Goal: Find specific page/section: Find specific page/section

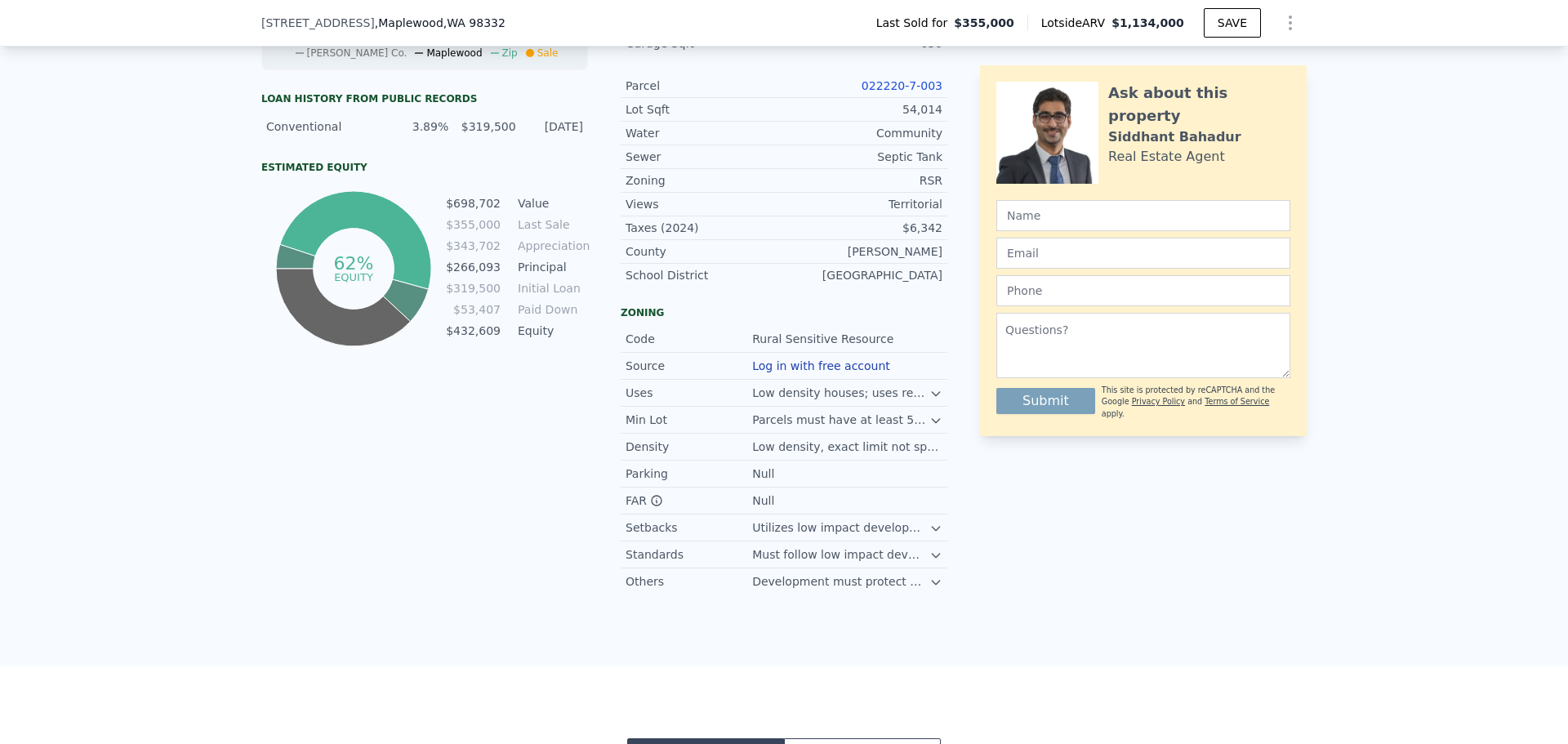
scroll to position [811, 0]
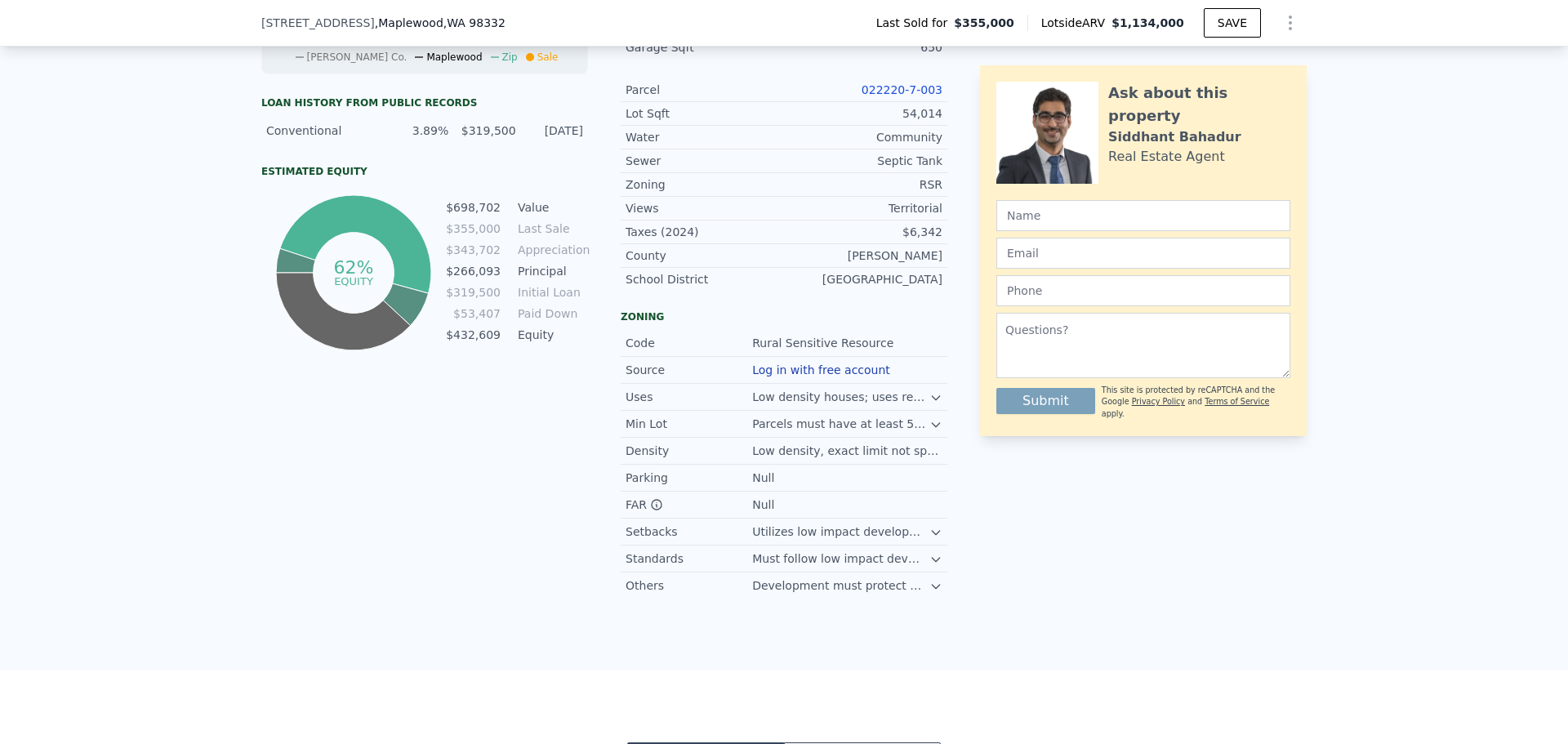
click at [894, 96] on link "022220-7-003" at bounding box center [902, 90] width 81 height 13
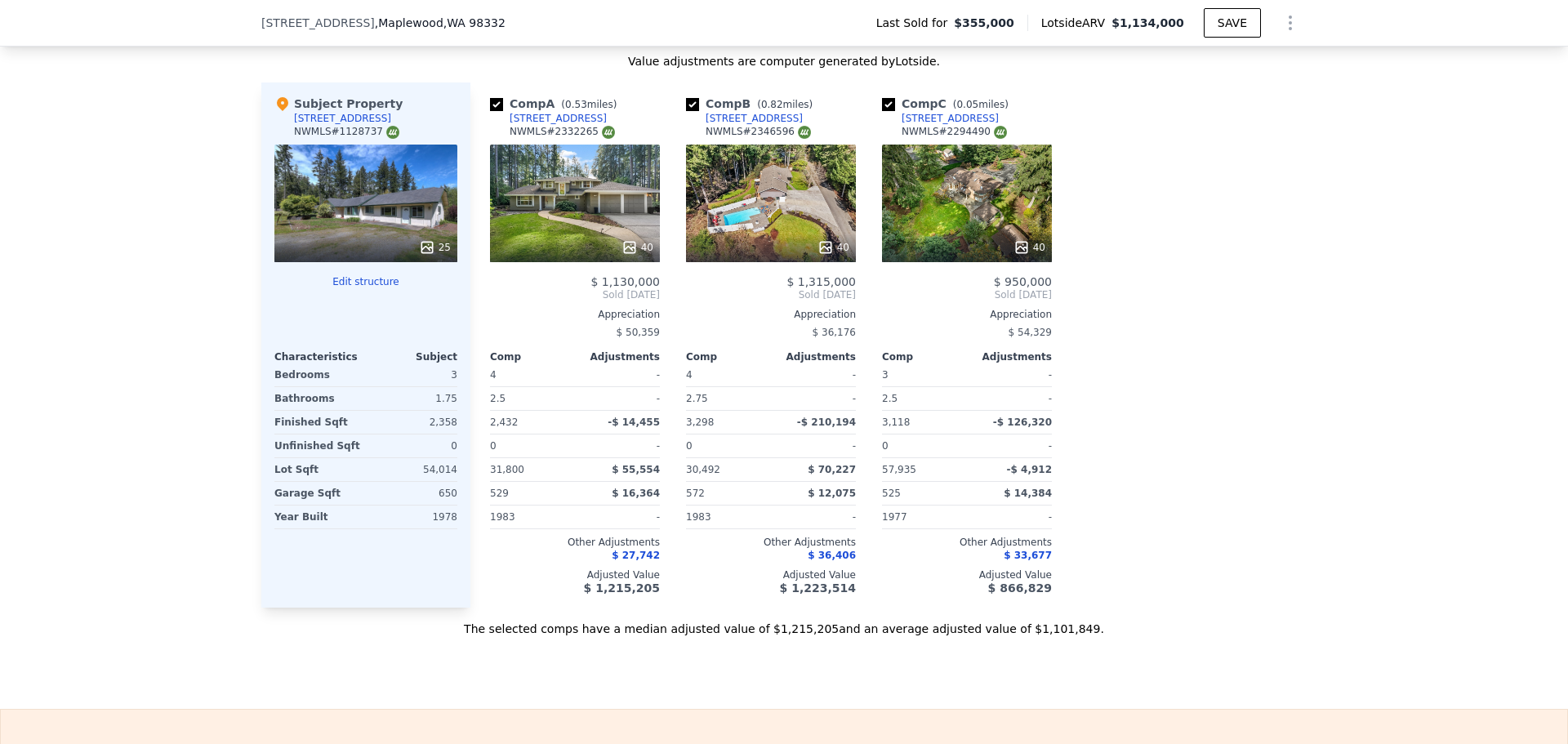
scroll to position [1900, 0]
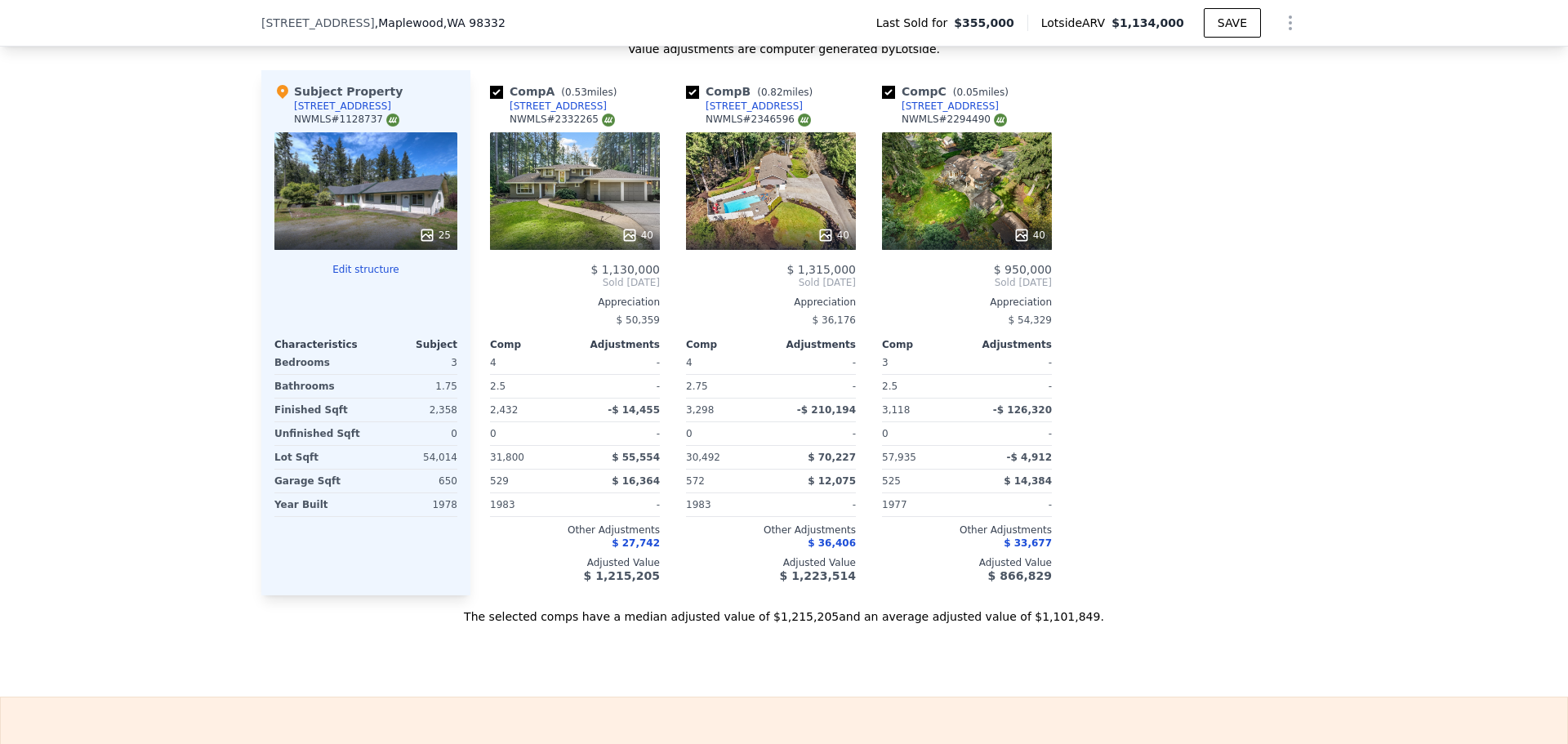
click at [968, 182] on div "40" at bounding box center [967, 190] width 170 height 118
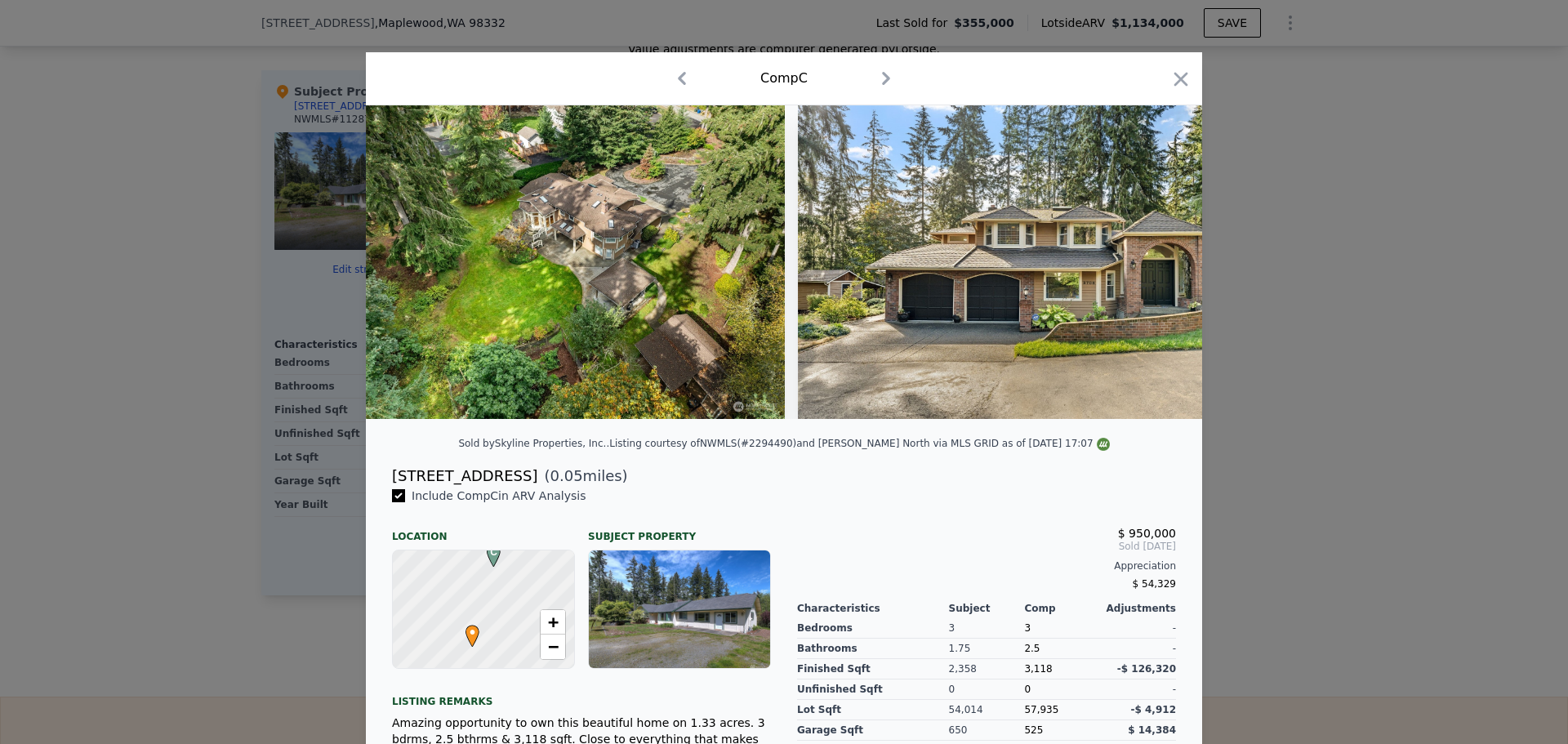
click at [209, 325] on div at bounding box center [784, 372] width 1568 height 744
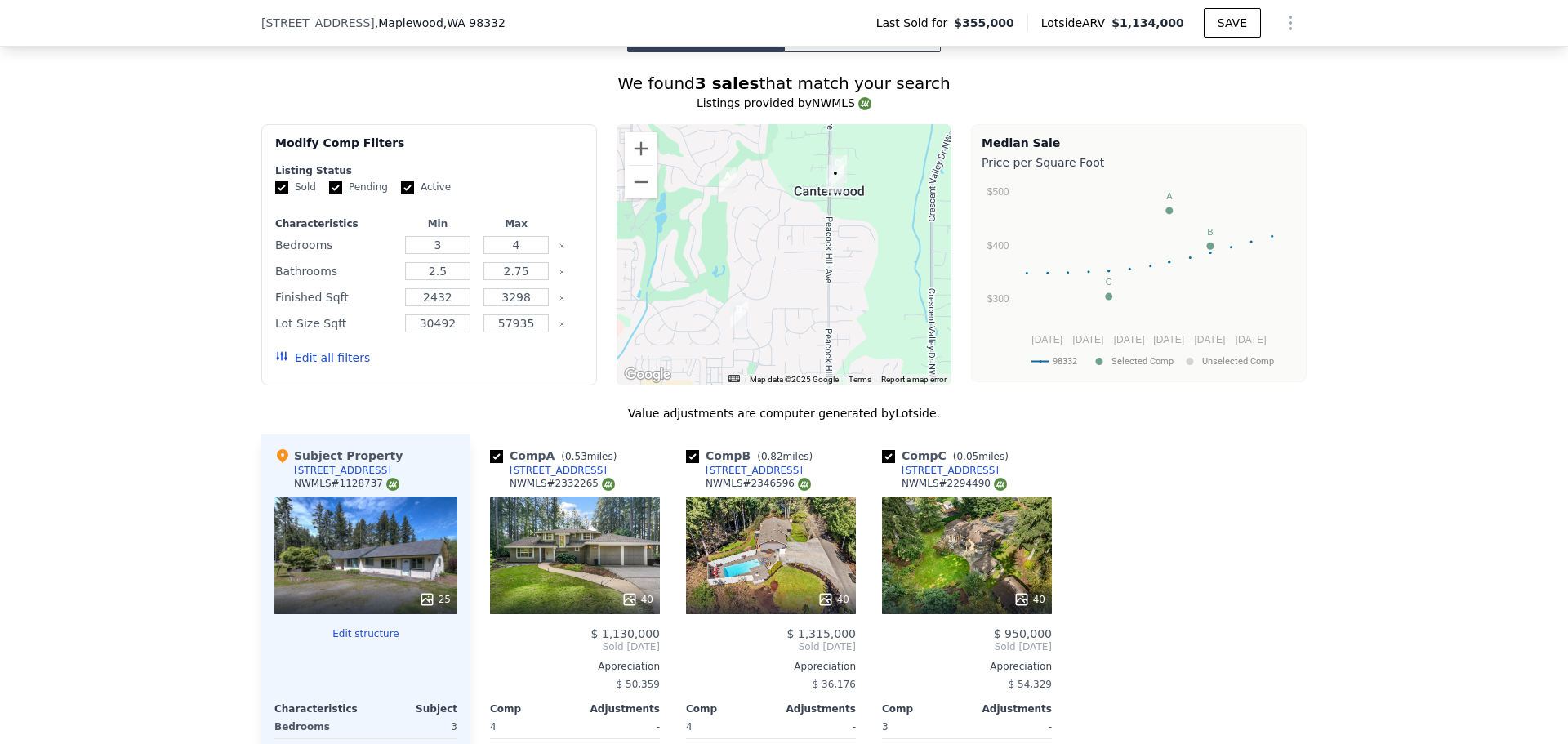
scroll to position [1356, 0]
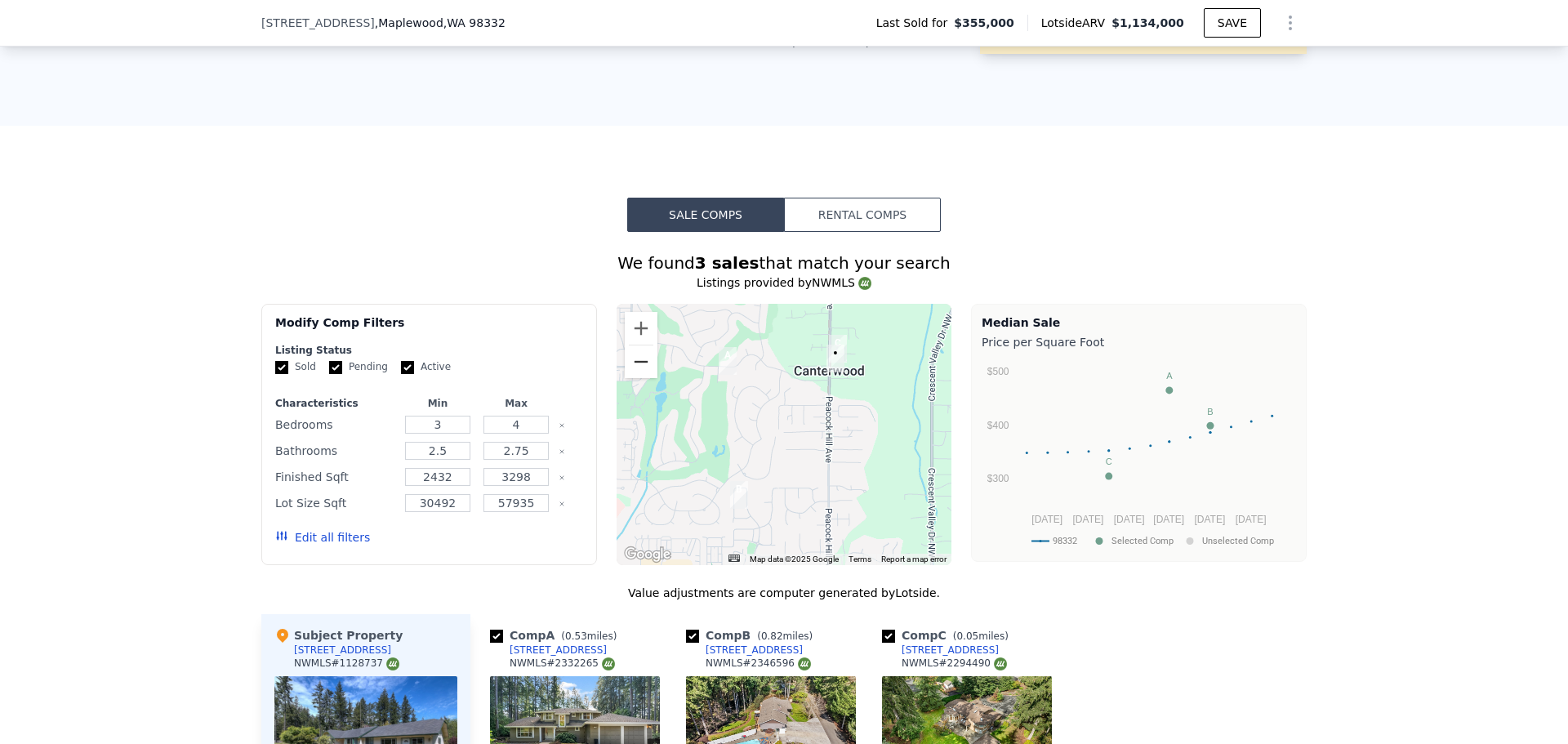
click at [642, 371] on button "Zoom out" at bounding box center [641, 362] width 32 height 32
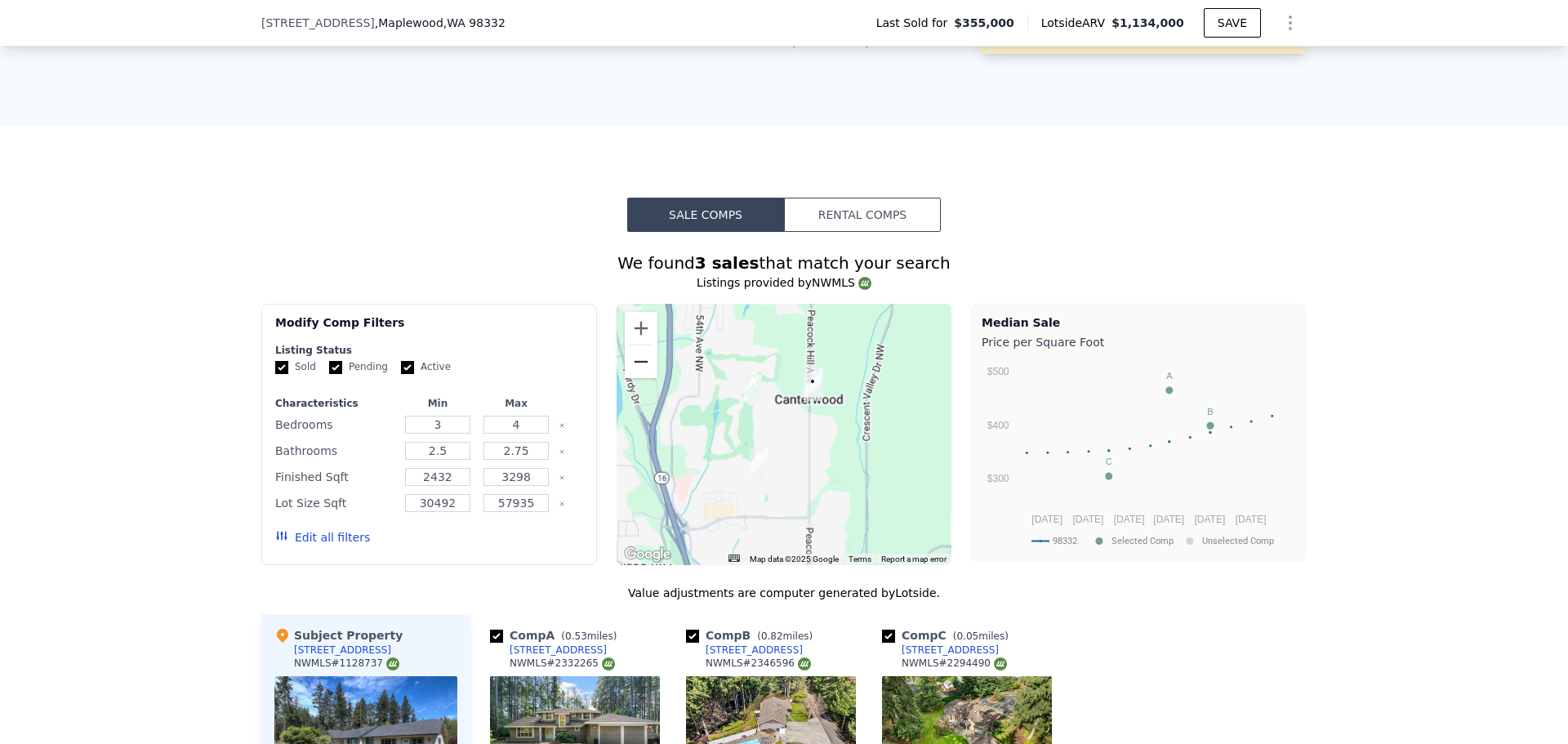
click at [642, 371] on button "Zoom out" at bounding box center [641, 362] width 32 height 32
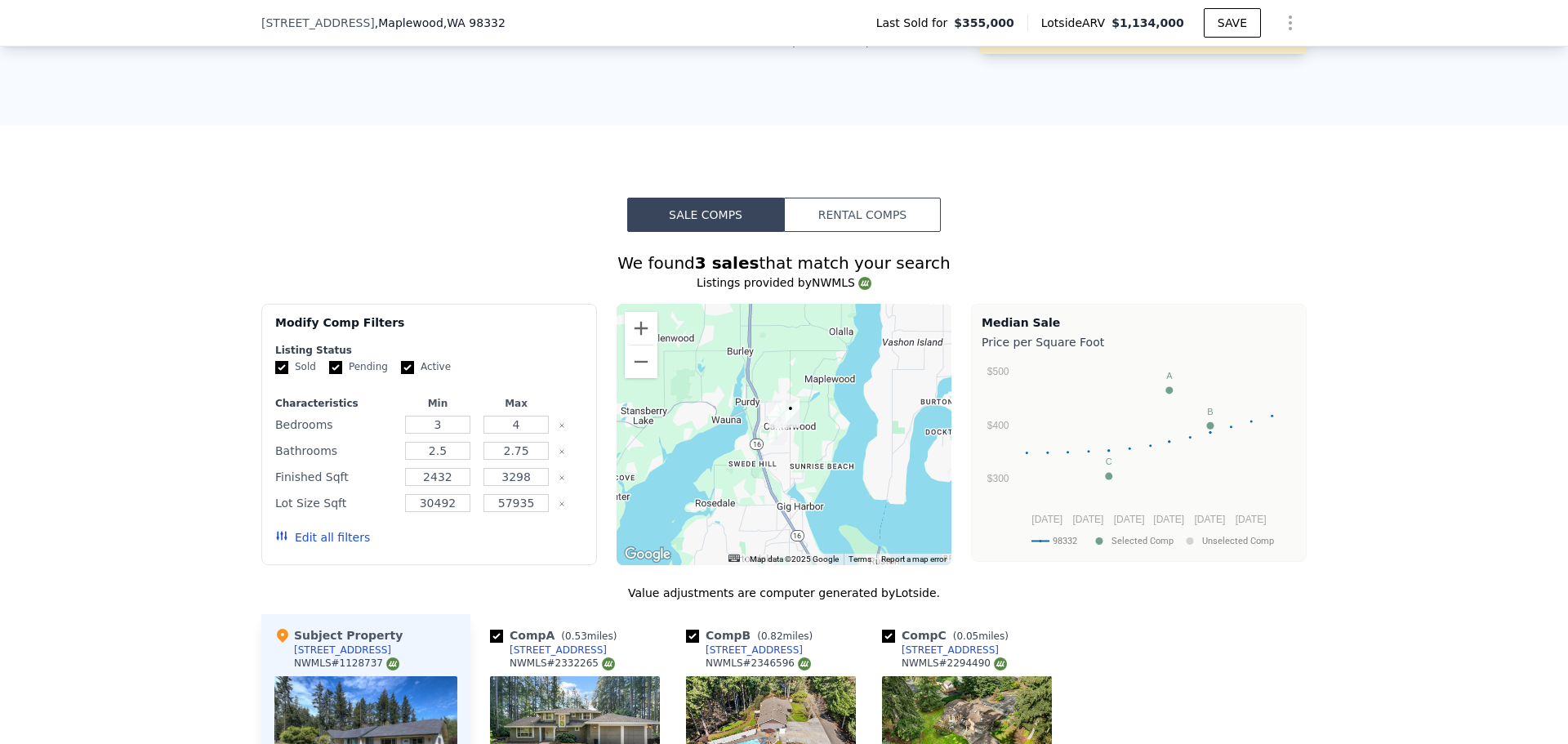
click at [658, 345] on div at bounding box center [784, 434] width 336 height 261
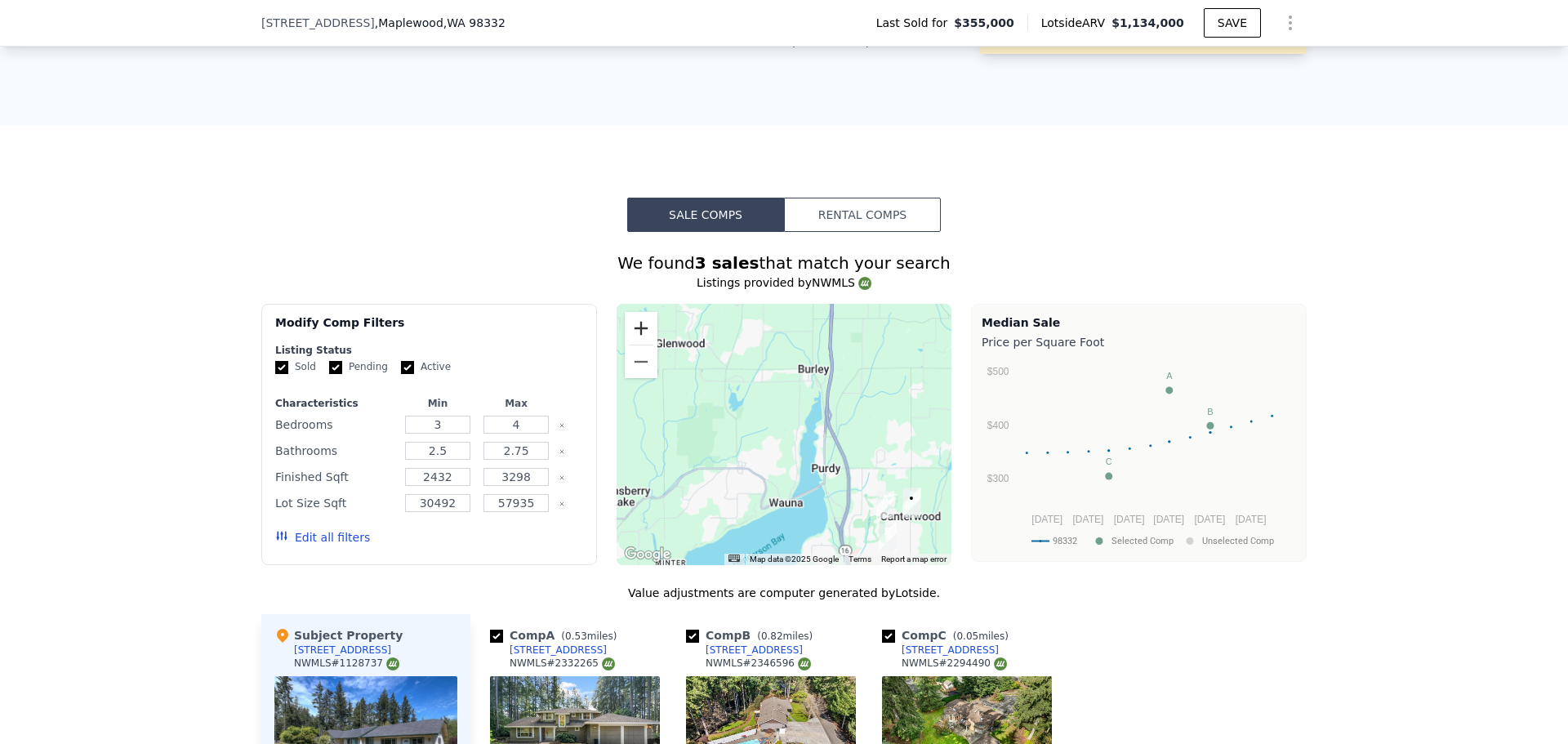
click at [636, 345] on button "Zoom in" at bounding box center [641, 328] width 32 height 32
